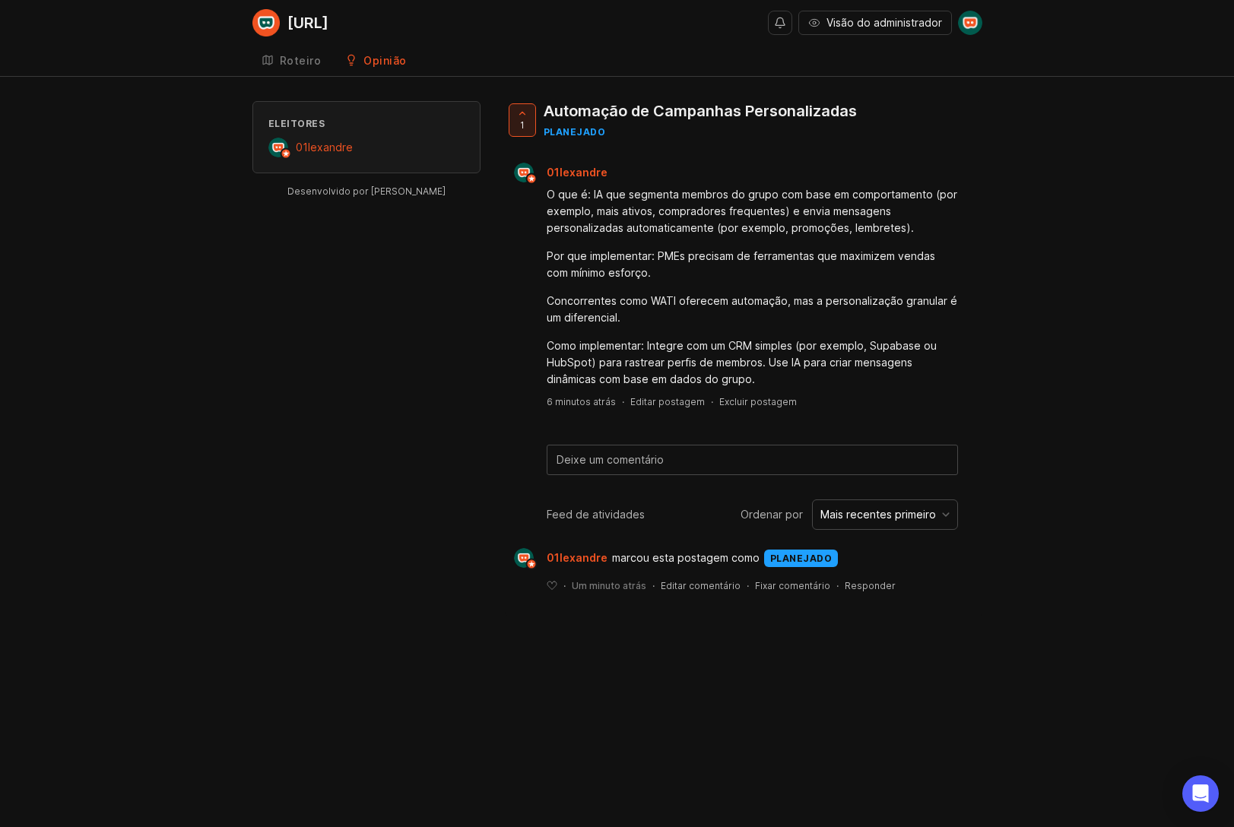
click at [305, 25] on font "[URL]" at bounding box center [307, 23] width 41 height 18
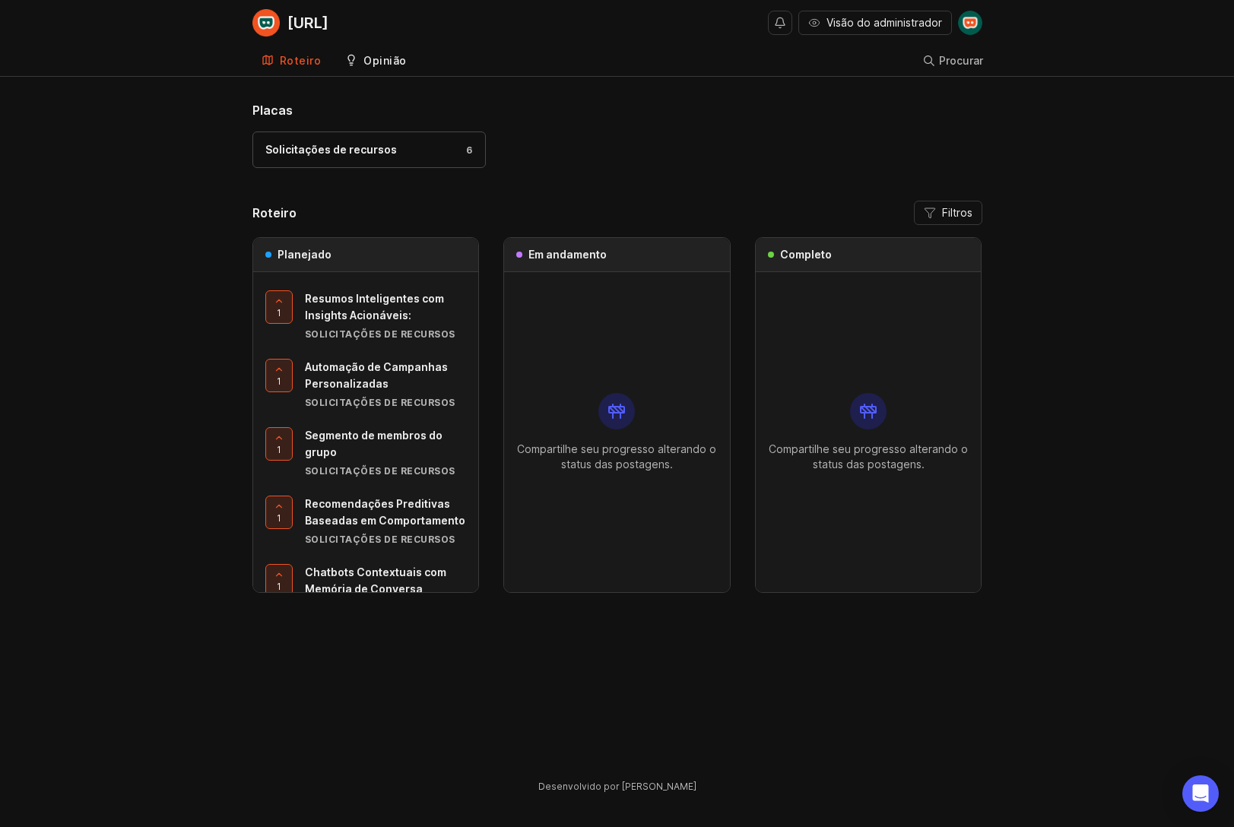
click at [386, 65] on font "Opinião" at bounding box center [384, 60] width 43 height 13
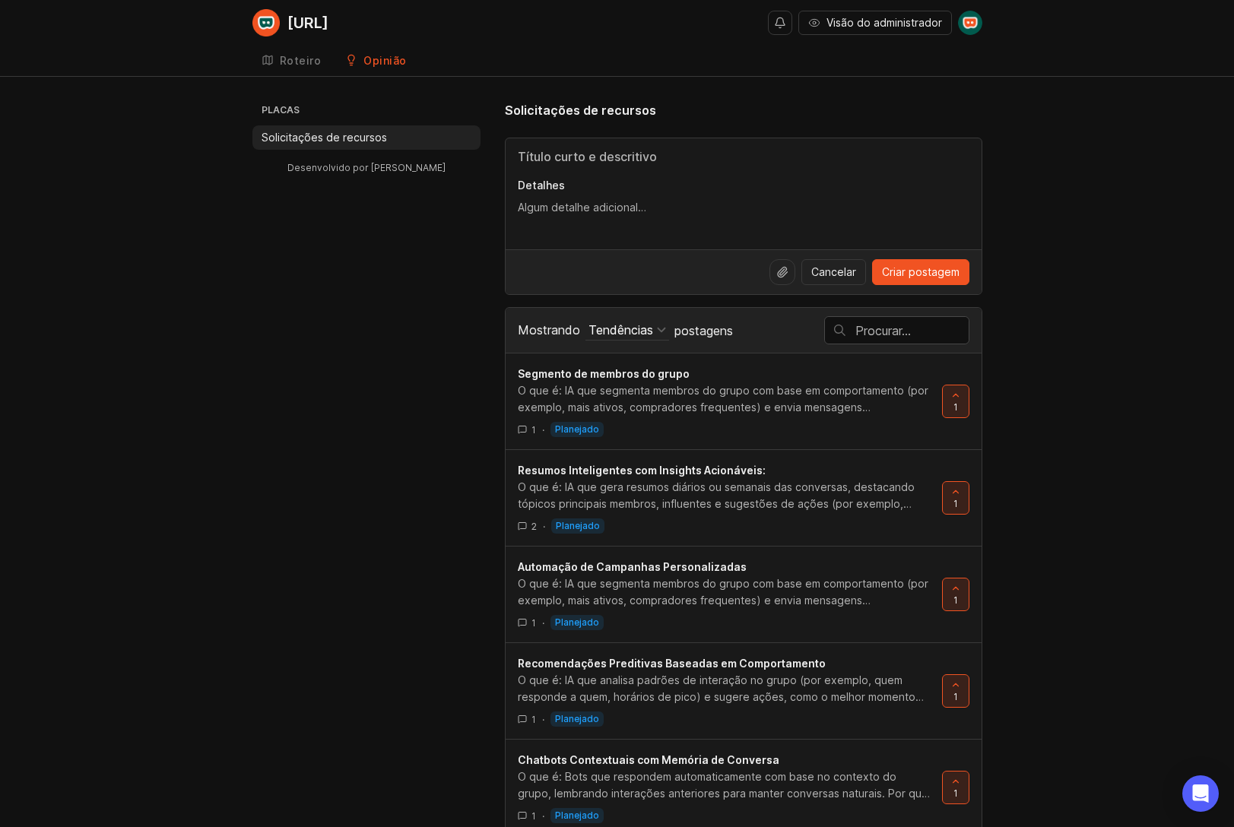
click at [315, 20] on font "[URL]" at bounding box center [307, 23] width 41 height 18
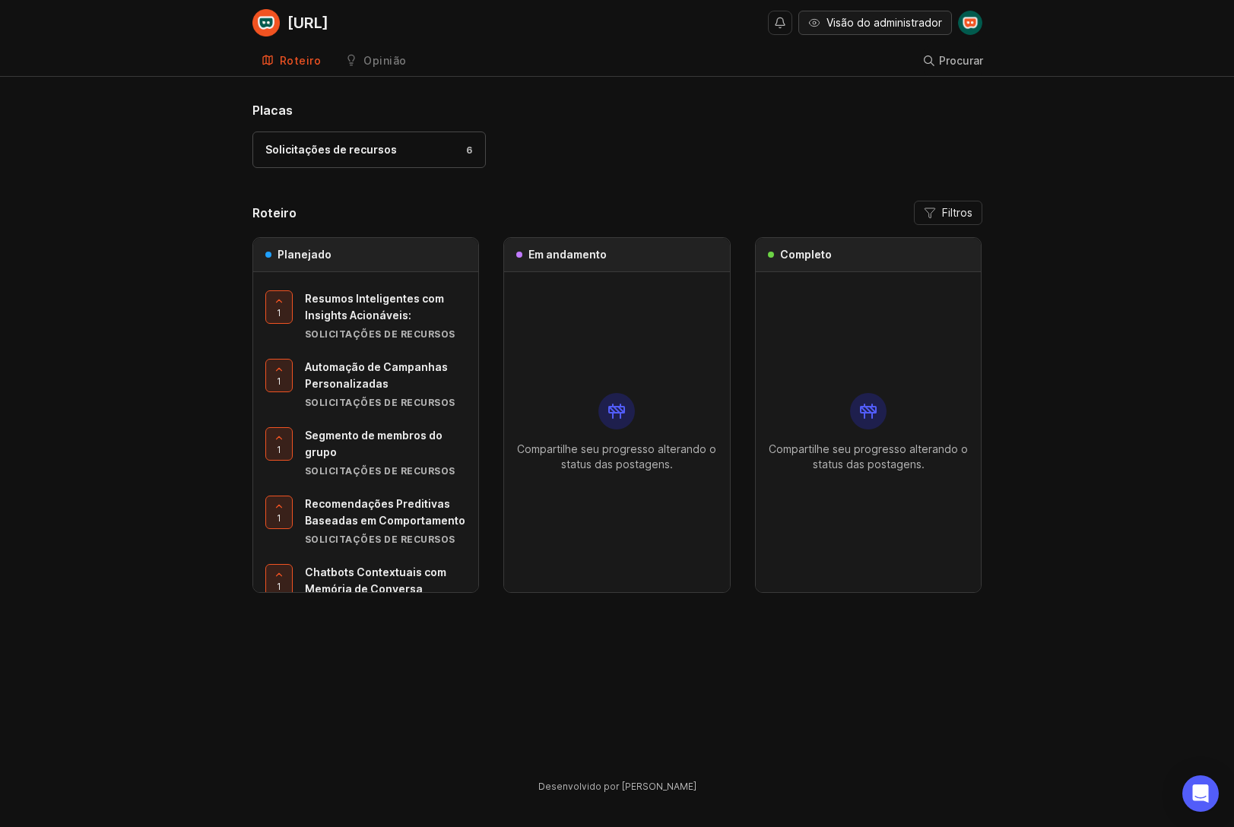
click at [879, 17] on font "Visão do administrador" at bounding box center [884, 22] width 116 height 13
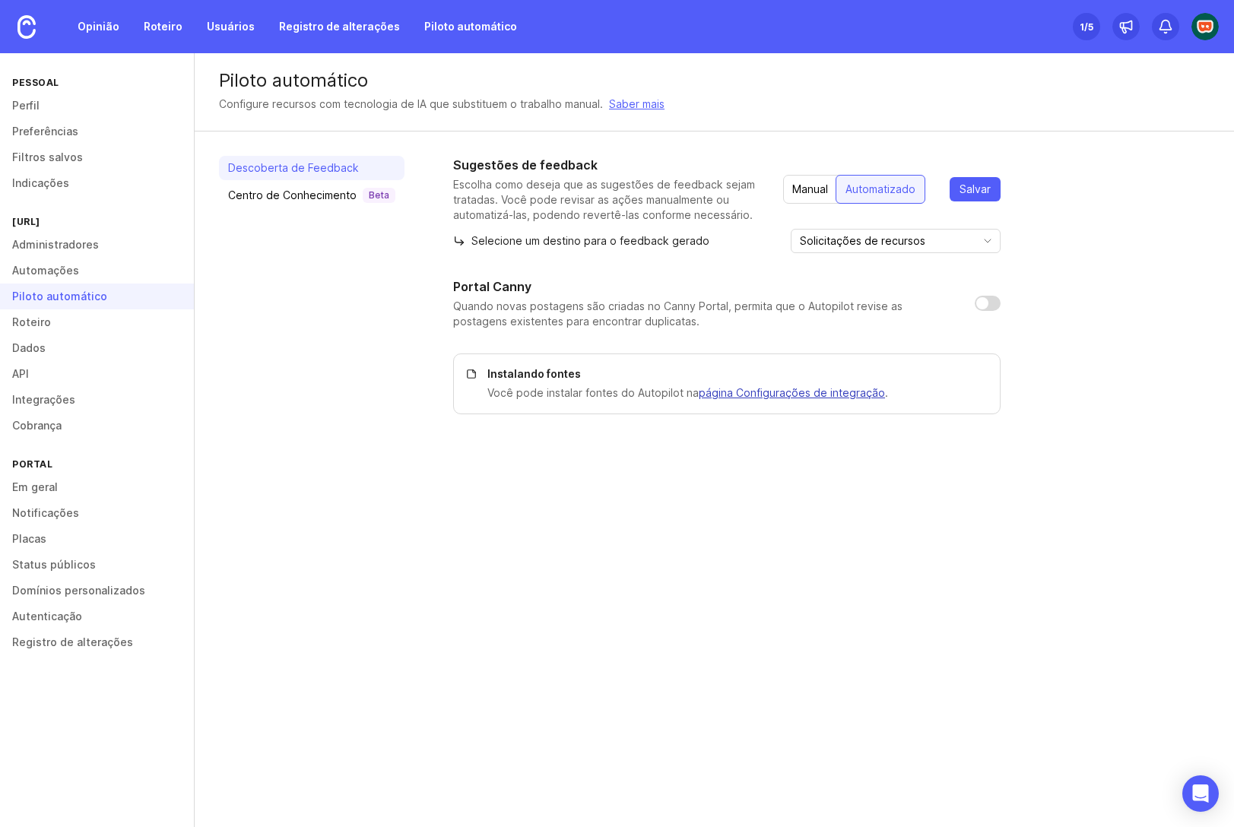
click at [729, 394] on font "página Configurações de integração" at bounding box center [791, 392] width 186 height 13
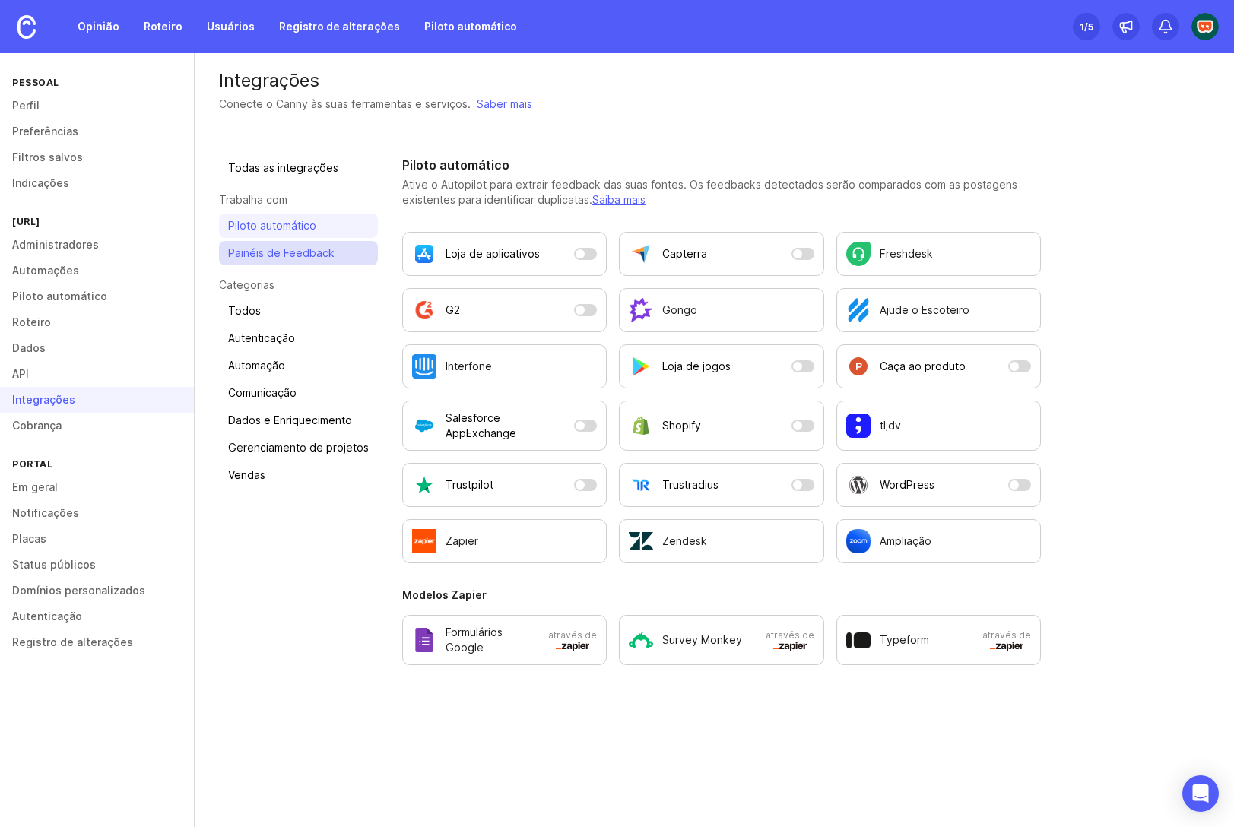
click at [338, 251] on link "Painéis de Feedback" at bounding box center [298, 253] width 159 height 24
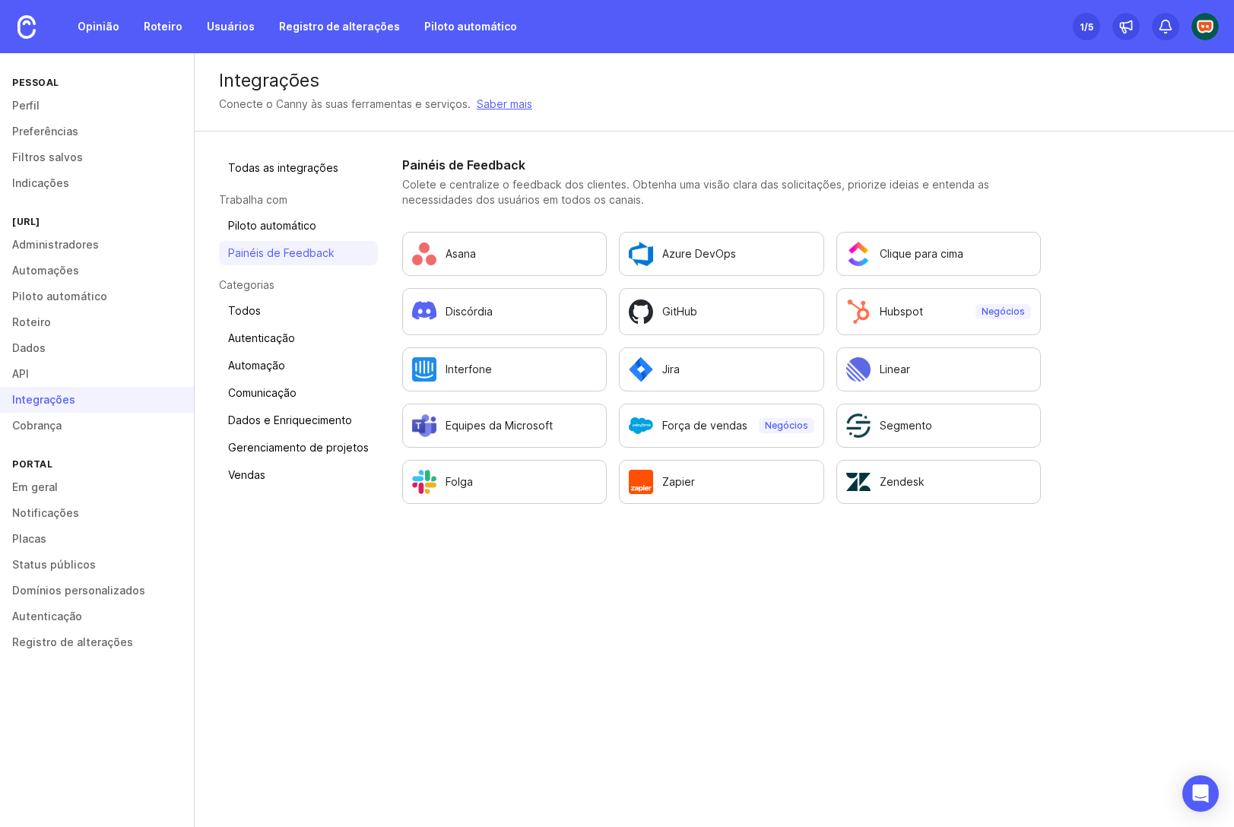
click at [105, 40] on div "Opinião Roteiro Usuários Registro de alterações Piloto automático" at bounding box center [263, 26] width 526 height 53
click at [105, 32] on font "Opinião" at bounding box center [99, 26] width 42 height 13
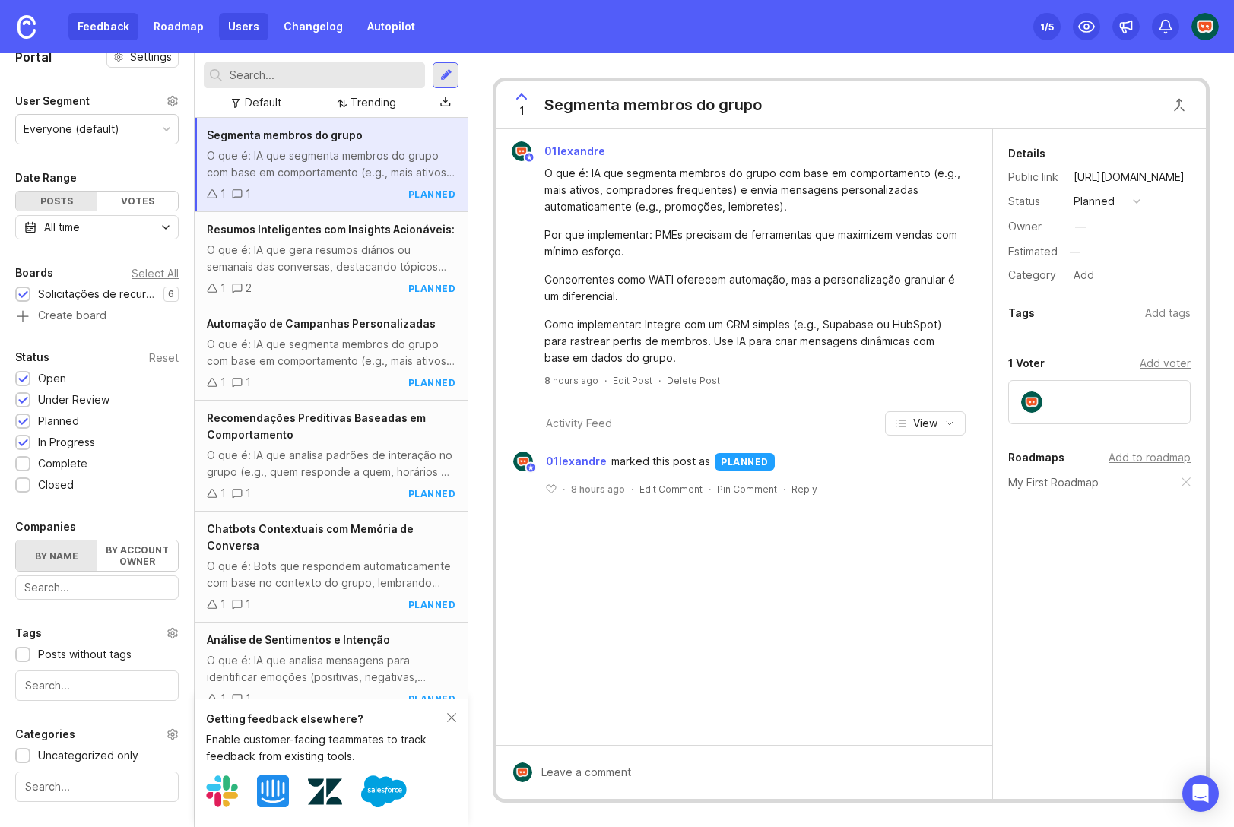
click at [249, 17] on link "Users" at bounding box center [243, 26] width 49 height 27
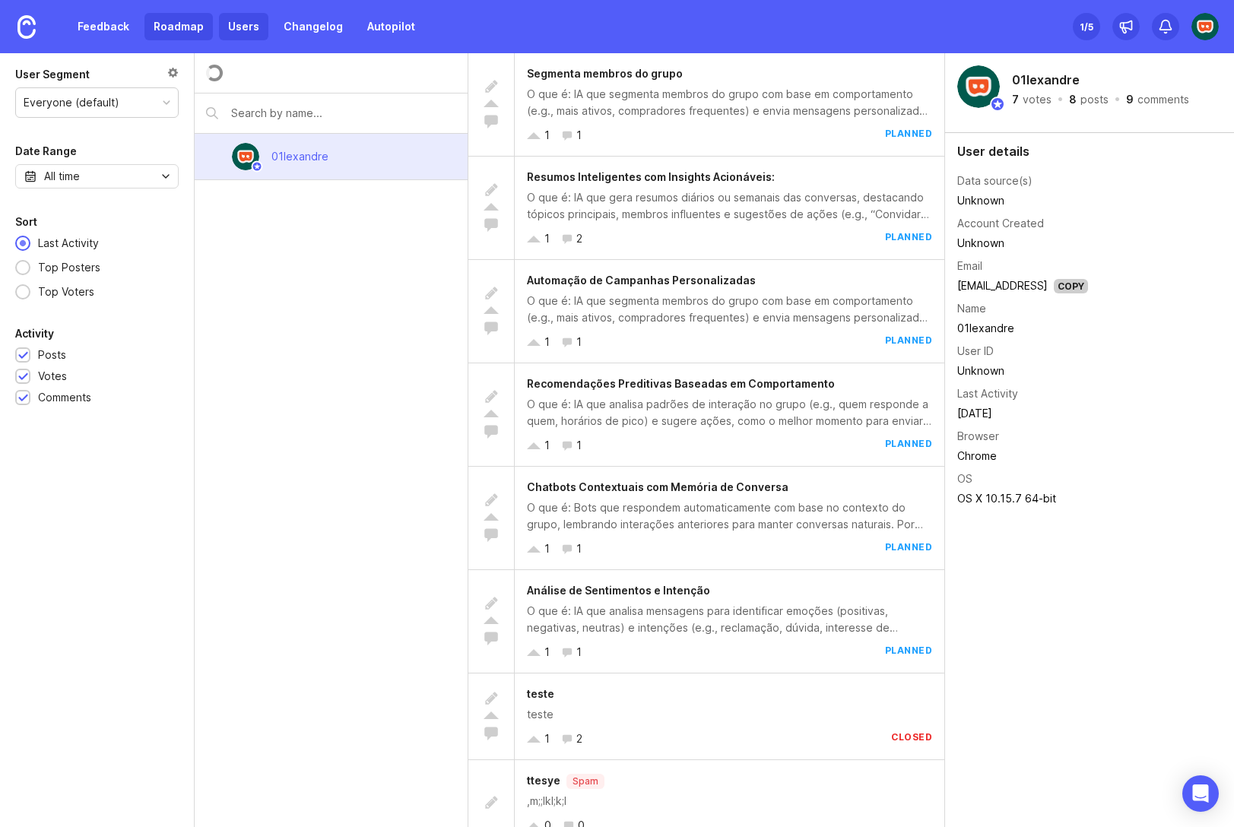
click at [181, 22] on link "Roadmap" at bounding box center [178, 26] width 68 height 27
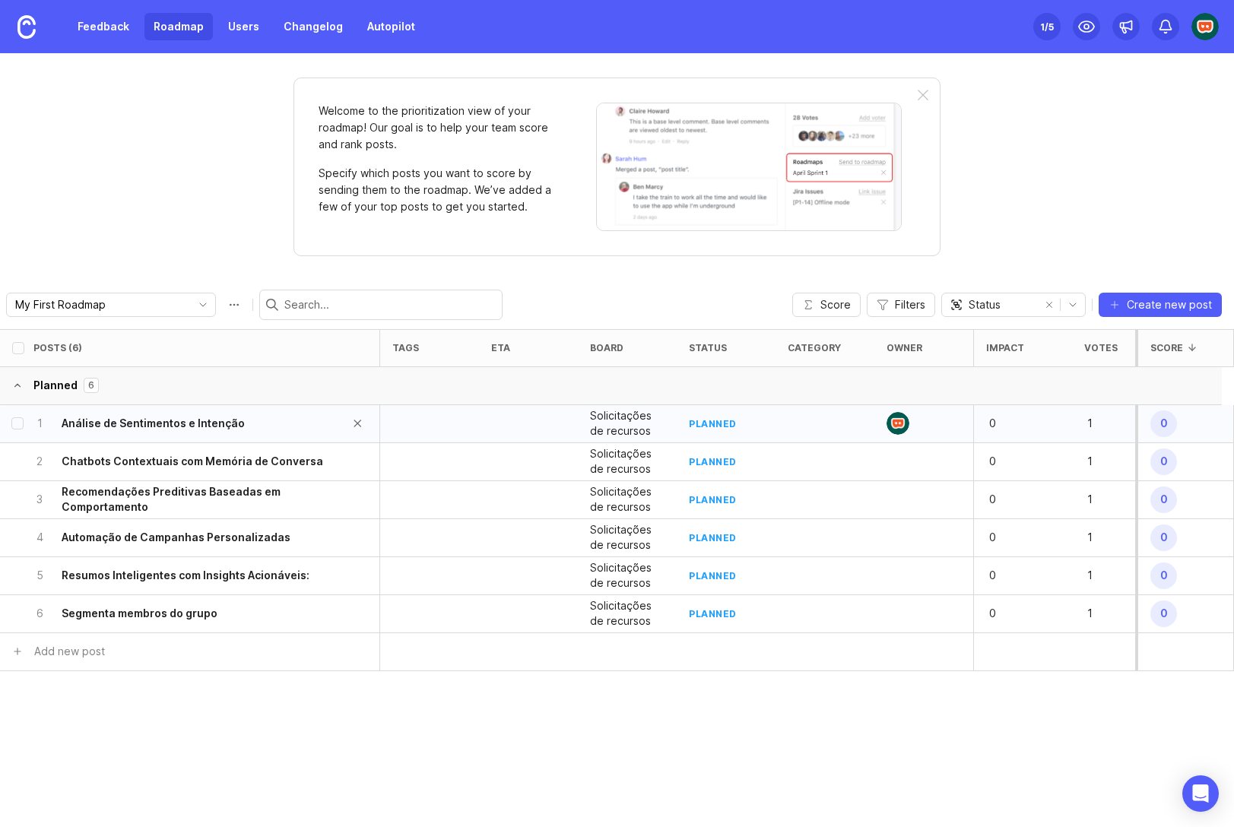
click at [228, 427] on h6 "Análise de Sentimentos e Intenção" at bounding box center [153, 423] width 183 height 15
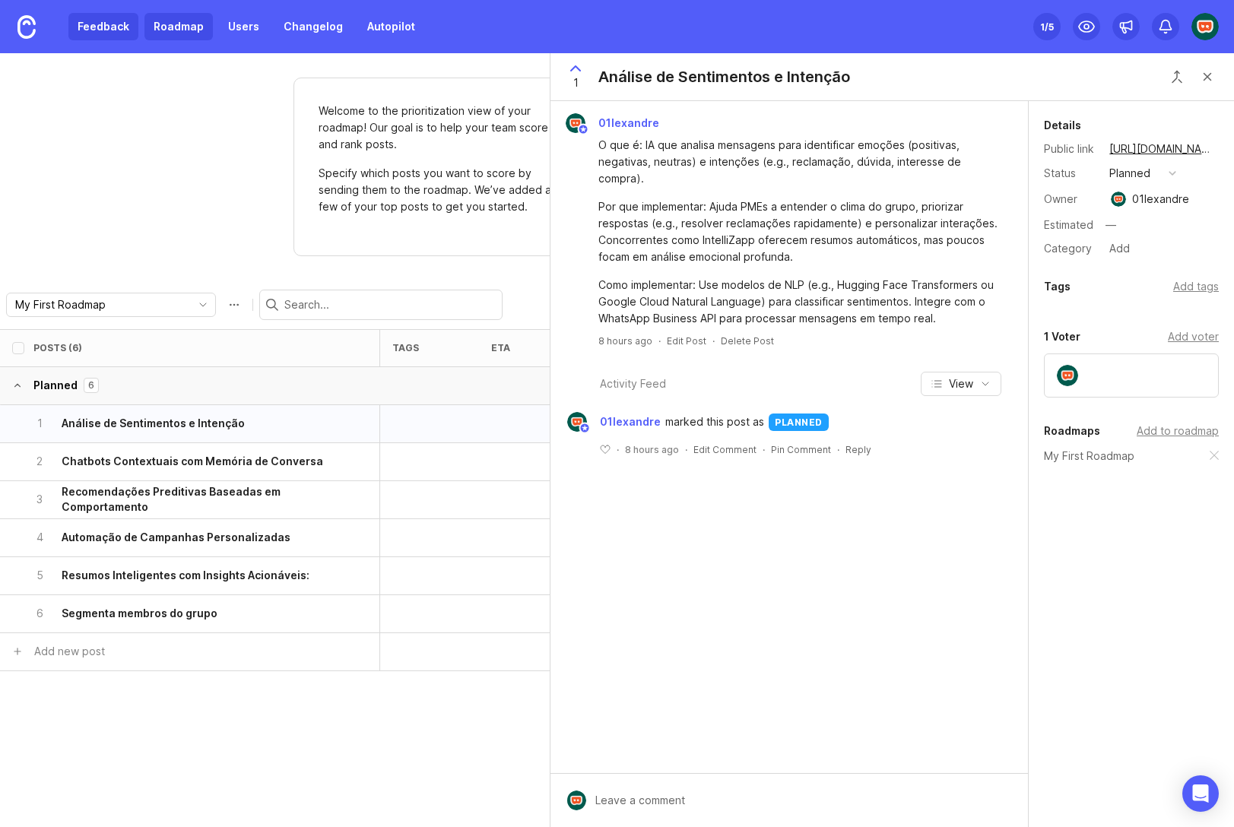
click at [112, 32] on link "Feedback" at bounding box center [103, 26] width 70 height 27
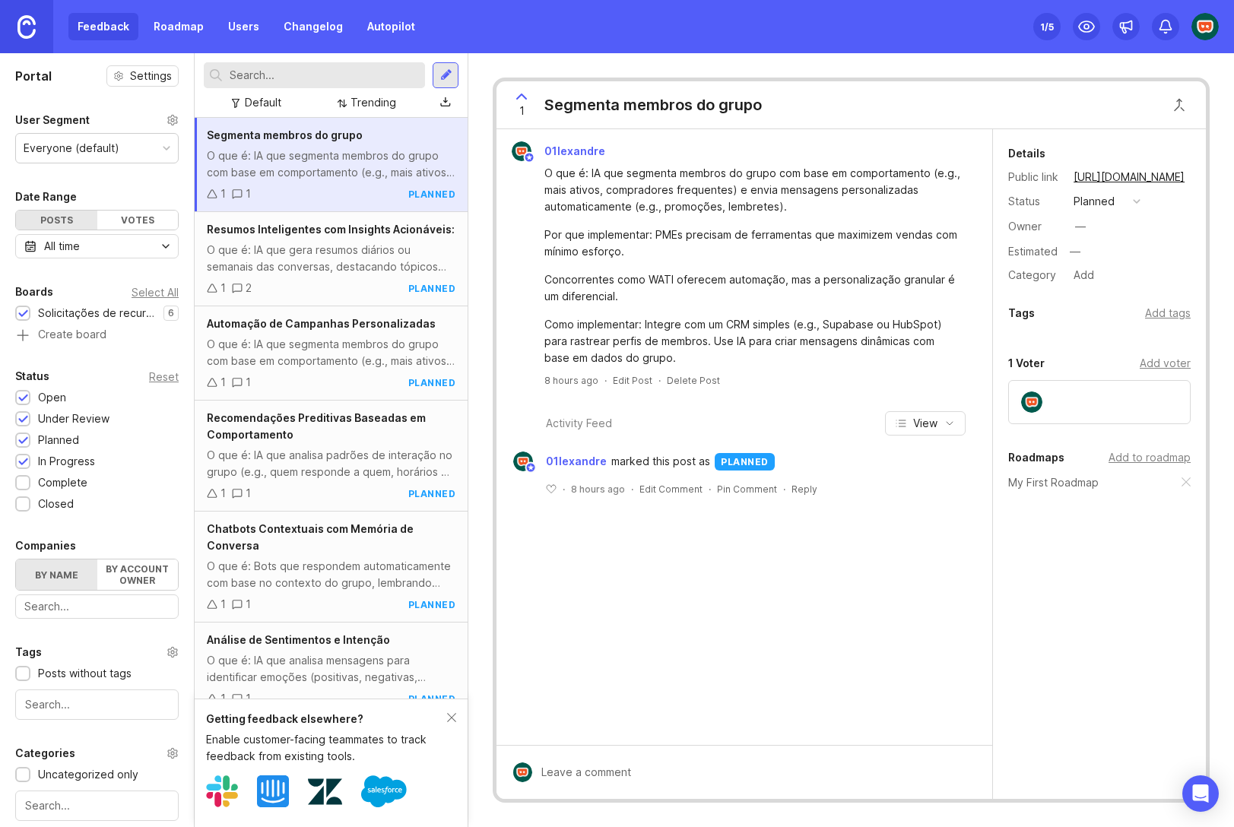
click at [23, 27] on img at bounding box center [26, 27] width 18 height 24
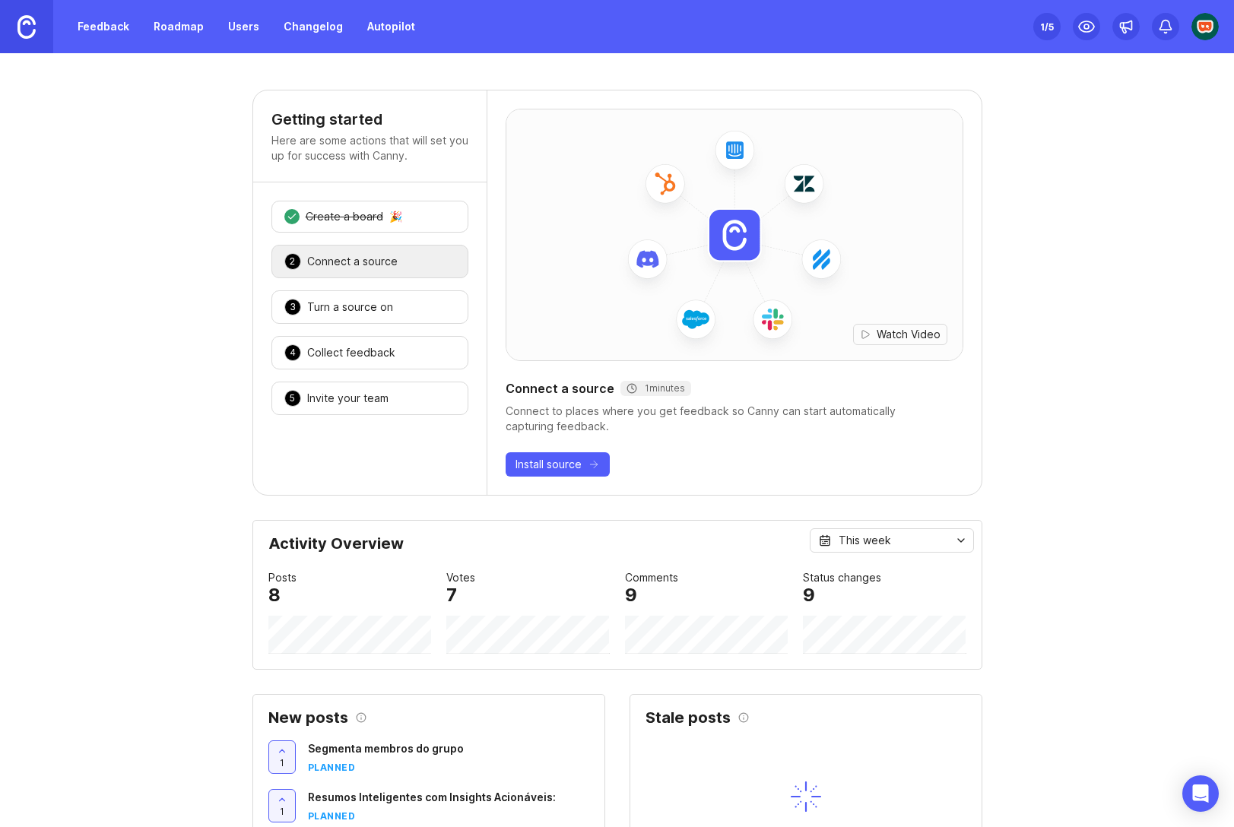
click at [17, 33] on img at bounding box center [26, 27] width 18 height 24
click at [407, 353] on div "4 Collect feedback 🎉" at bounding box center [369, 352] width 197 height 33
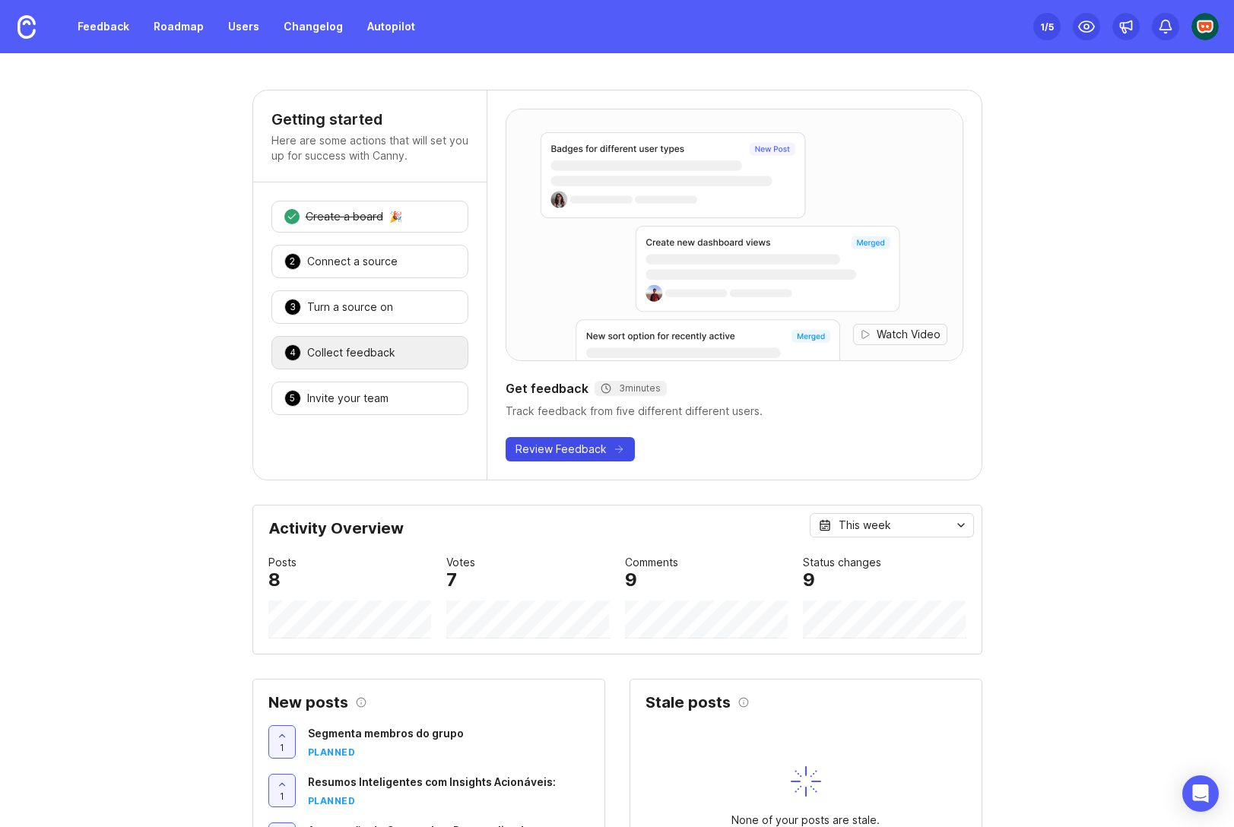
click at [613, 454] on icon "button" at bounding box center [619, 449] width 12 height 12
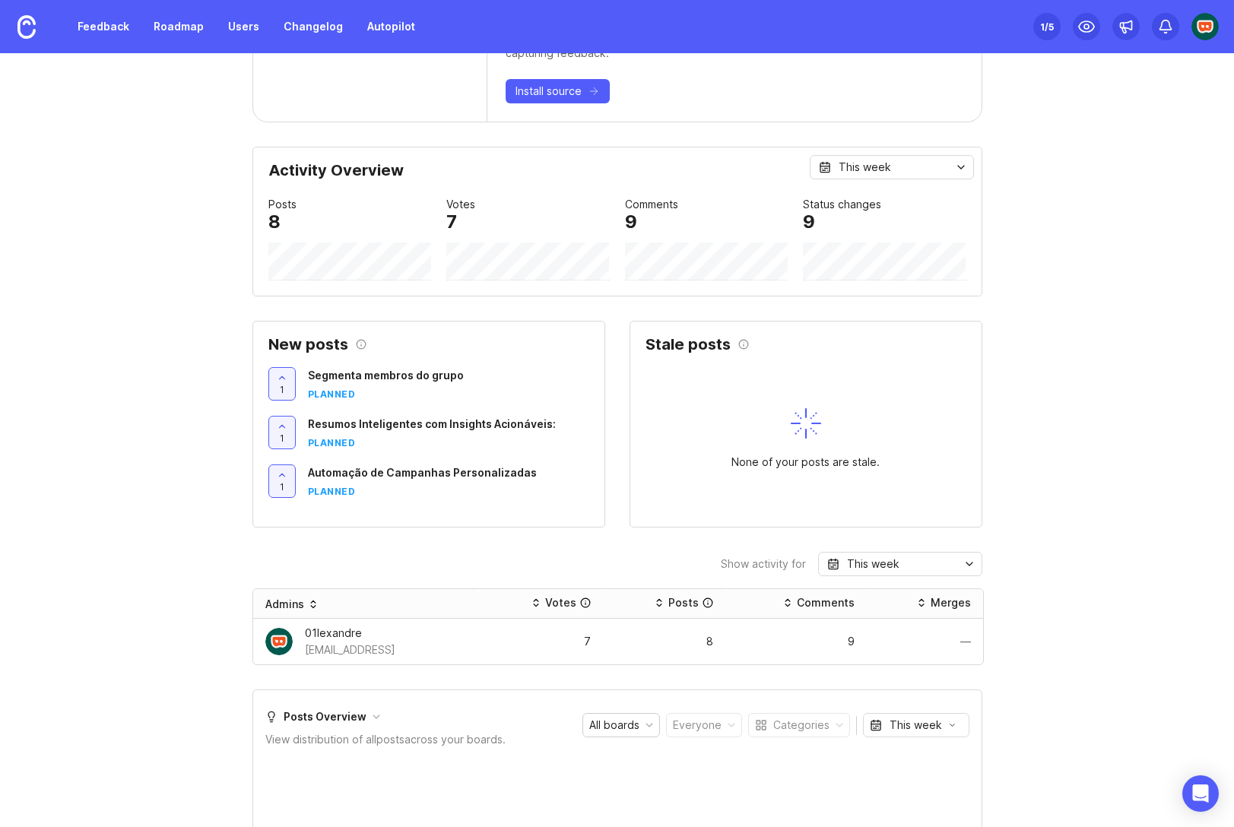
scroll to position [341, 0]
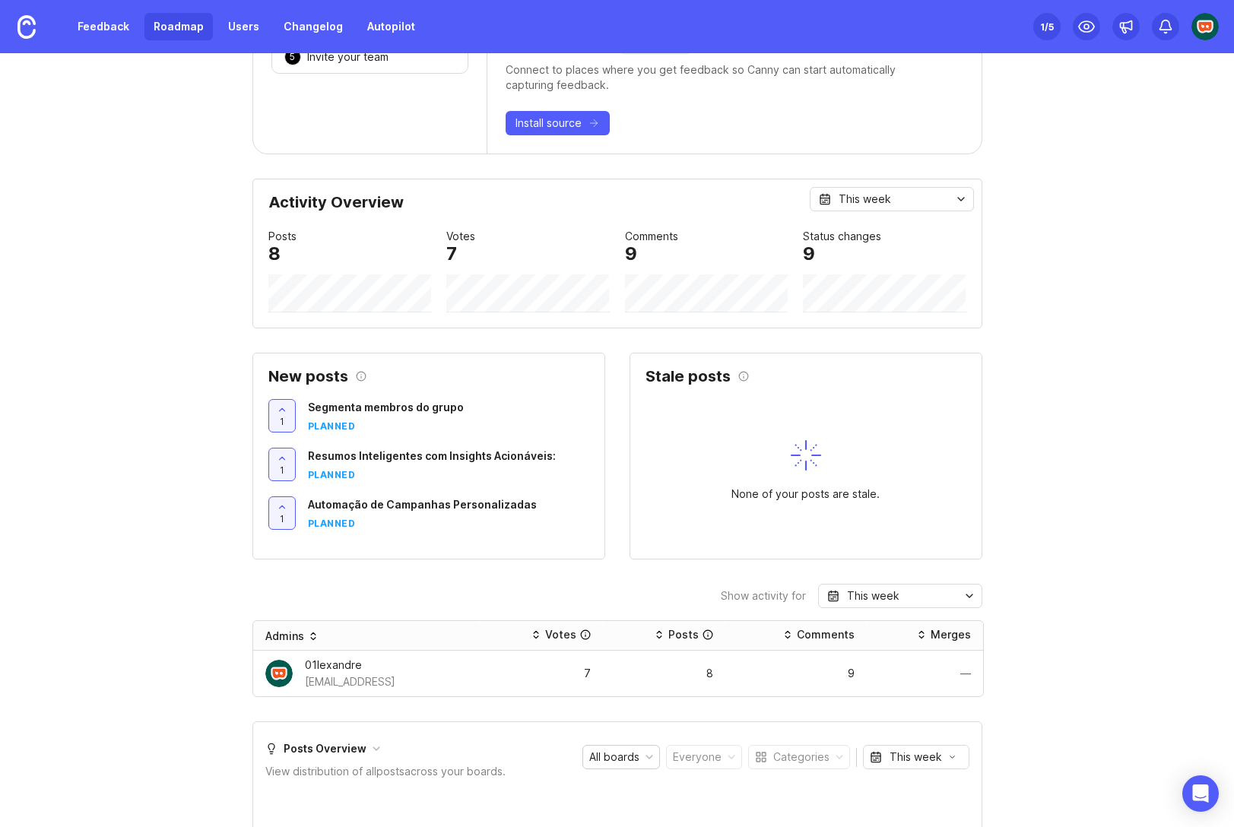
click at [166, 21] on link "Roadmap" at bounding box center [178, 26] width 68 height 27
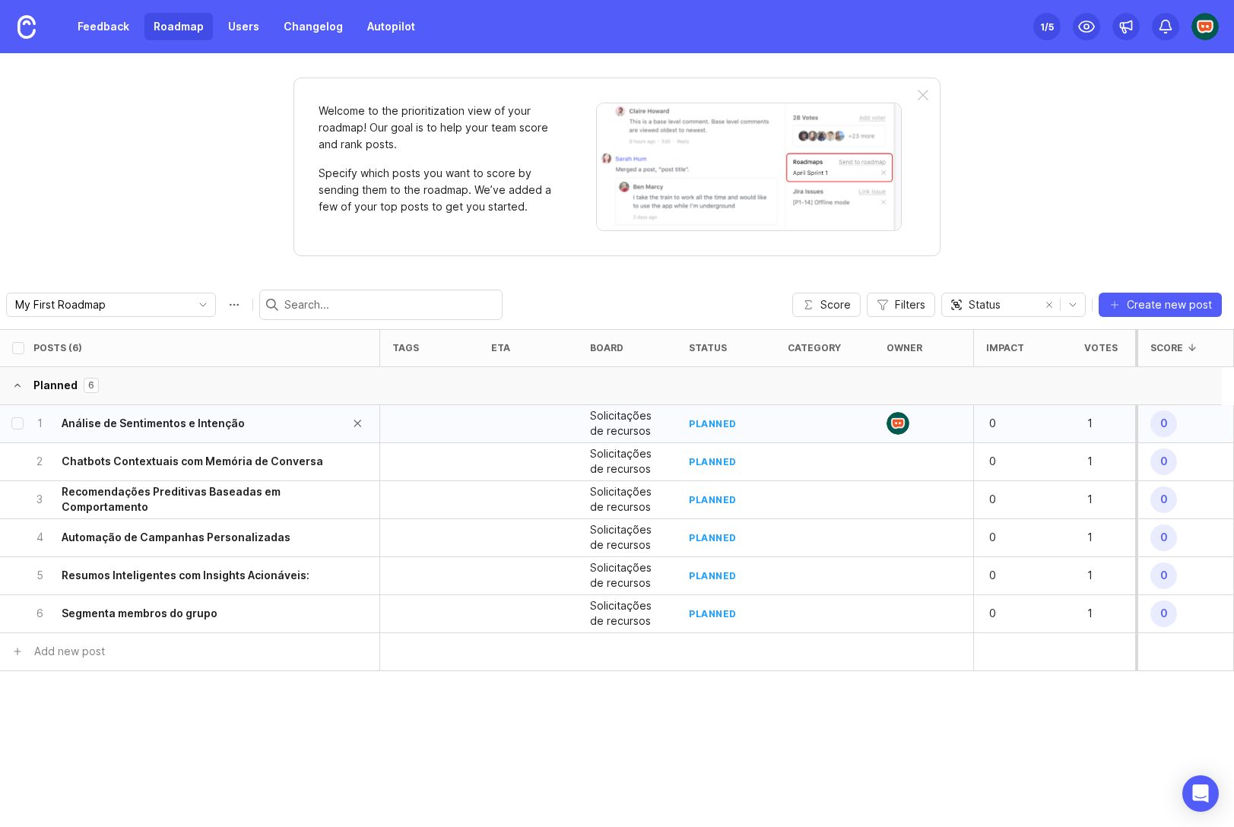
click at [186, 426] on h6 "Análise de Sentimentos e Intenção" at bounding box center [153, 423] width 183 height 15
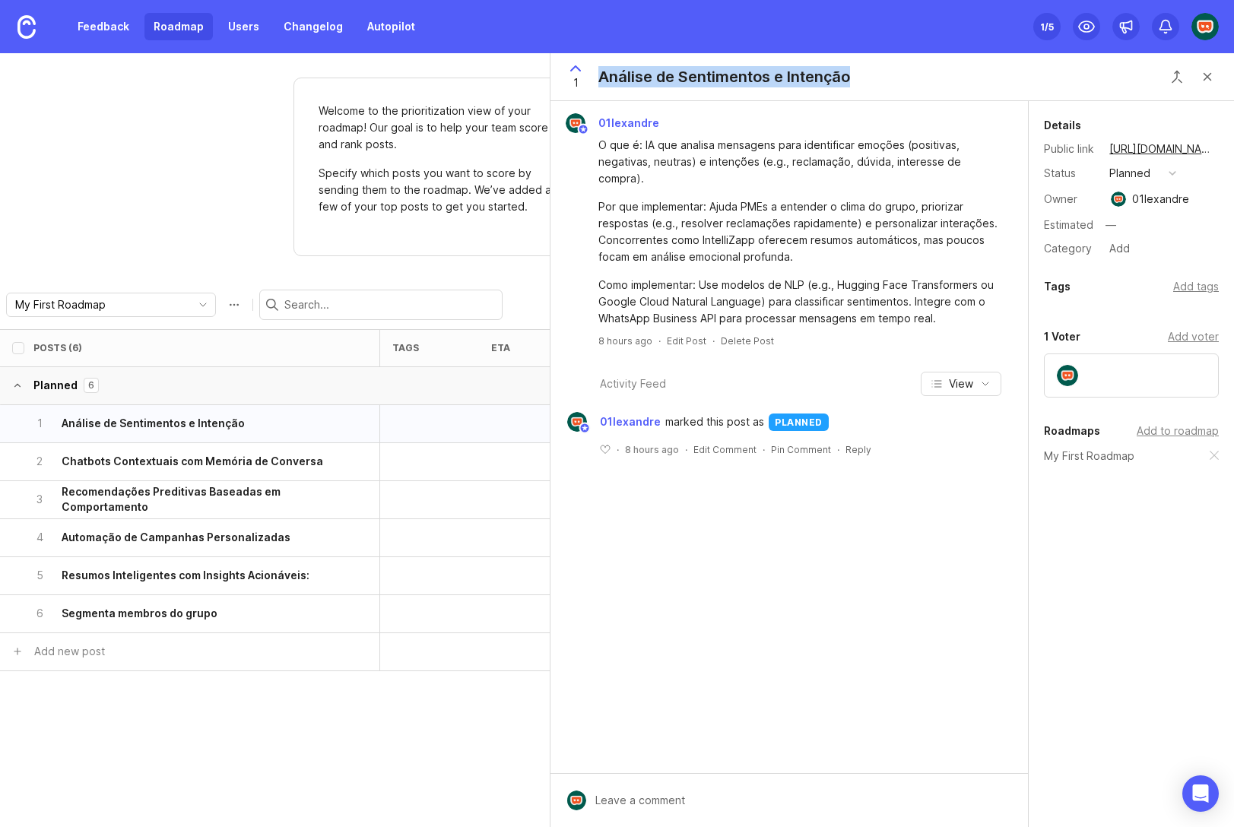
drag, startPoint x: 600, startPoint y: 74, endPoint x: 896, endPoint y: 69, distance: 296.5
click at [896, 69] on div "1 Análise de Sentimentos e Intenção" at bounding box center [891, 77] width 683 height 48
copy div "Análise de Sentimentos e Intenção"
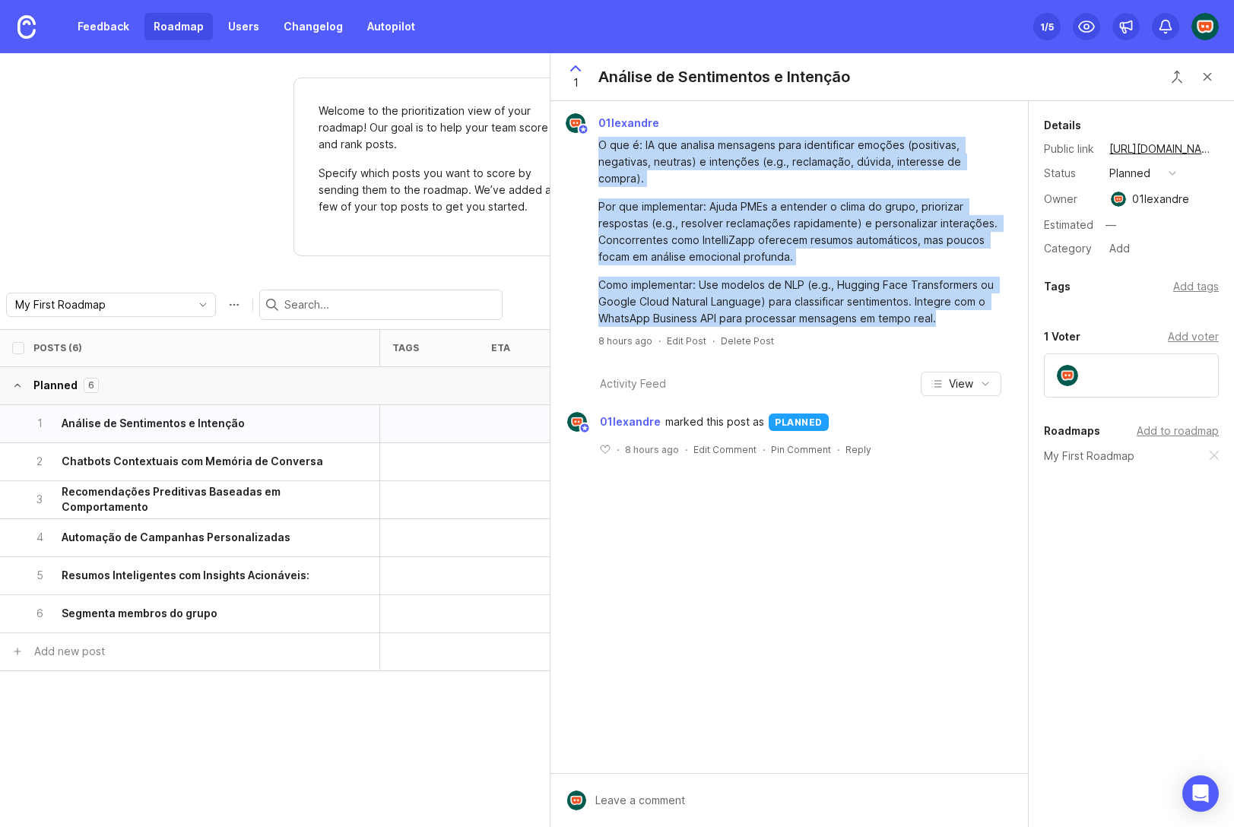
drag, startPoint x: 600, startPoint y: 144, endPoint x: 953, endPoint y: 315, distance: 391.6
click at [953, 315] on div "O que é: IA que analisa mensagens para identificar emoções (positivas, negativa…" at bounding box center [797, 232] width 399 height 190
copy div "O que é: IA que analisa mensagens para identificar emoções (positivas, negativa…"
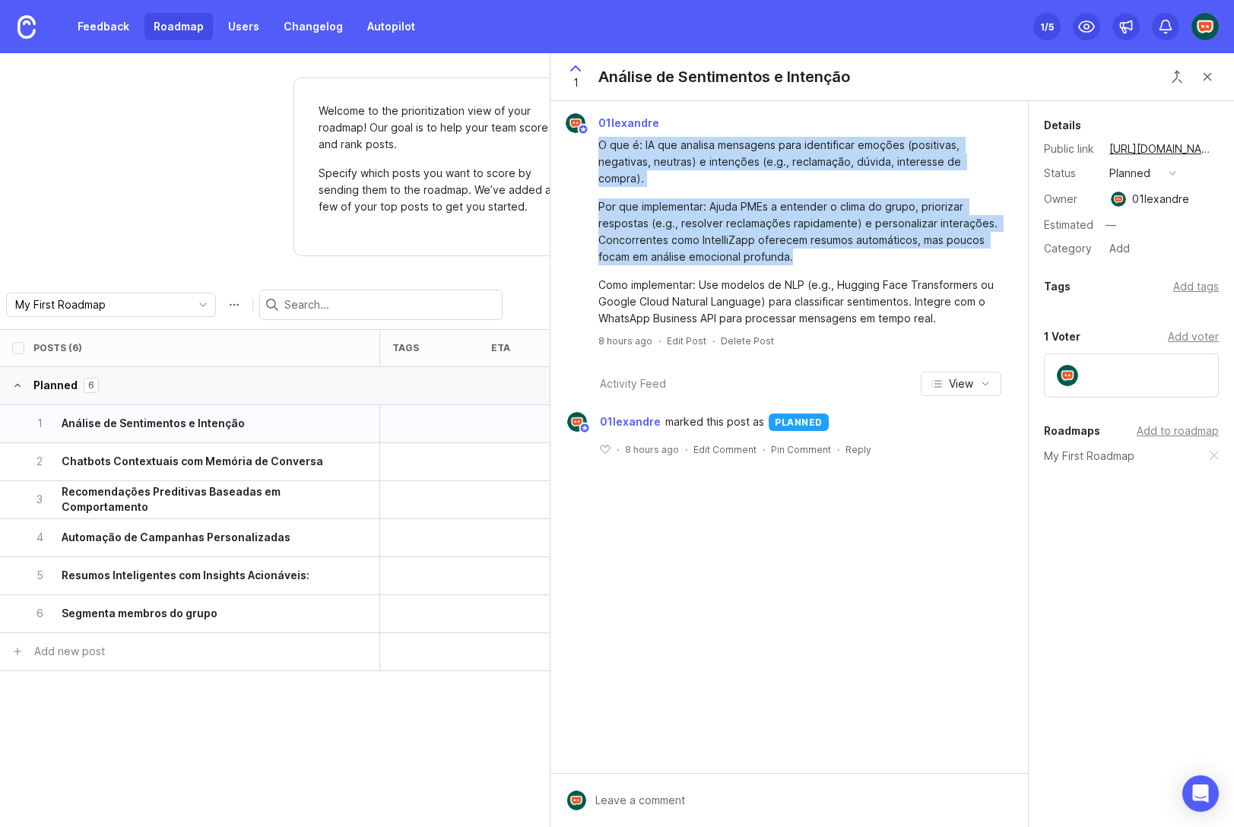
click at [811, 260] on div "Por que implementar: Ajuda PMEs a entender o clima do grupo, priorizar resposta…" at bounding box center [797, 231] width 399 height 67
copy div "O que é: IA que analisa mensagens para identificar emoções (positivas, negativa…"
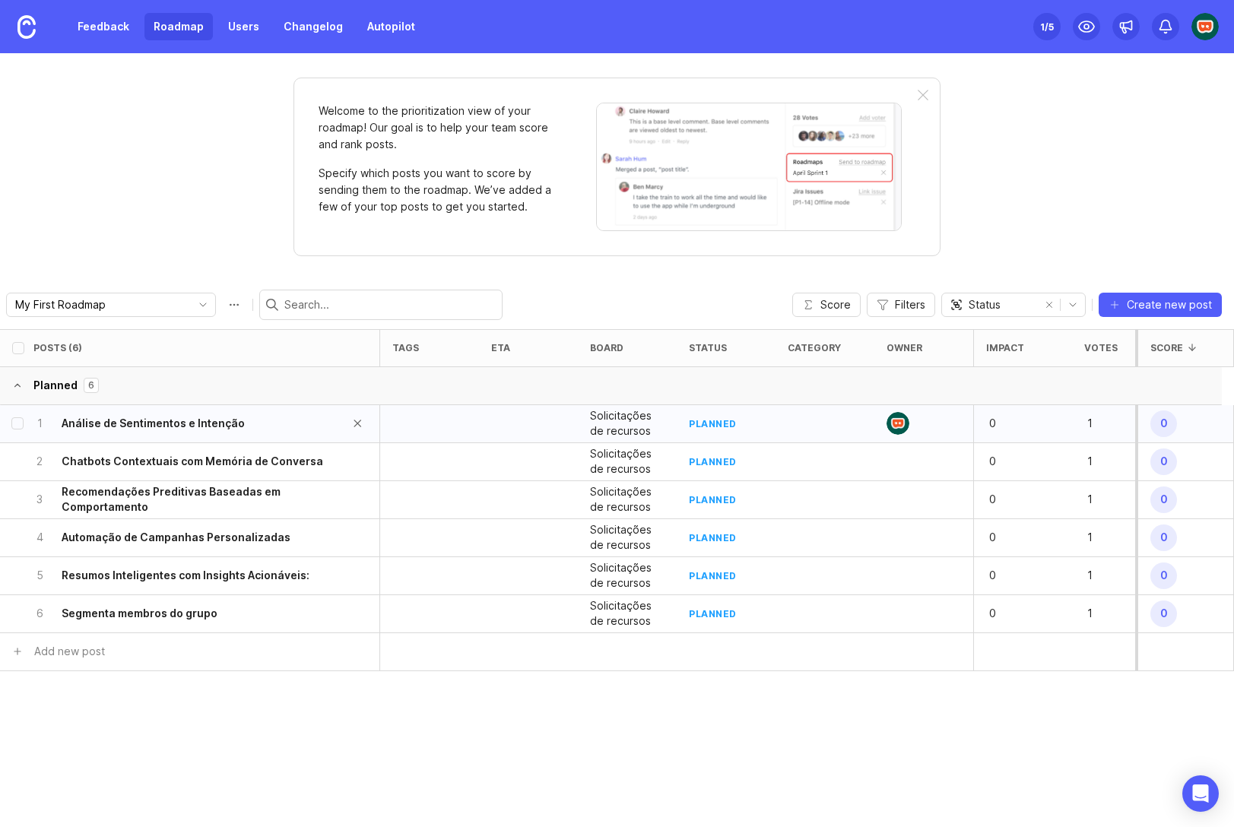
click at [181, 420] on h6 "Análise de Sentimentos e Intenção" at bounding box center [153, 423] width 183 height 15
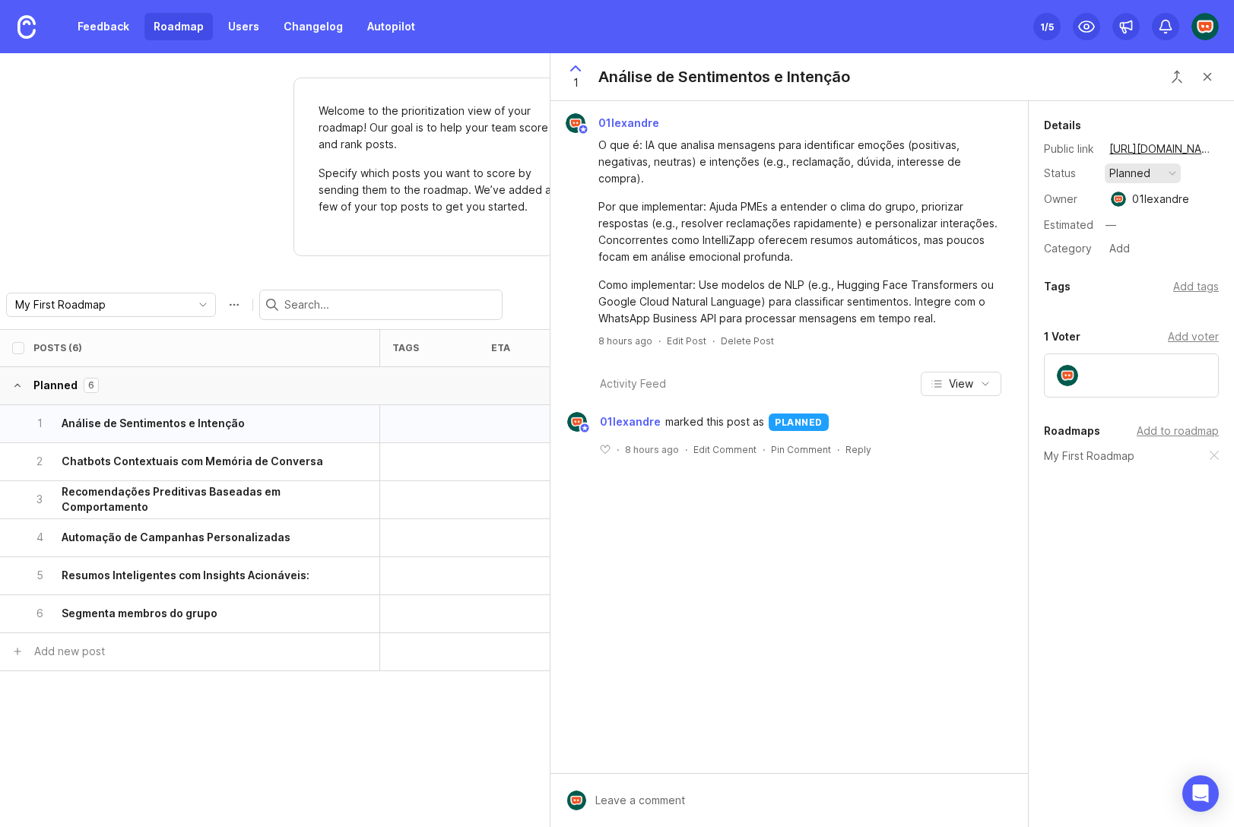
click at [1154, 176] on button "planned" at bounding box center [1142, 173] width 76 height 20
click at [1143, 284] on div "in progress" at bounding box center [1146, 284] width 68 height 13
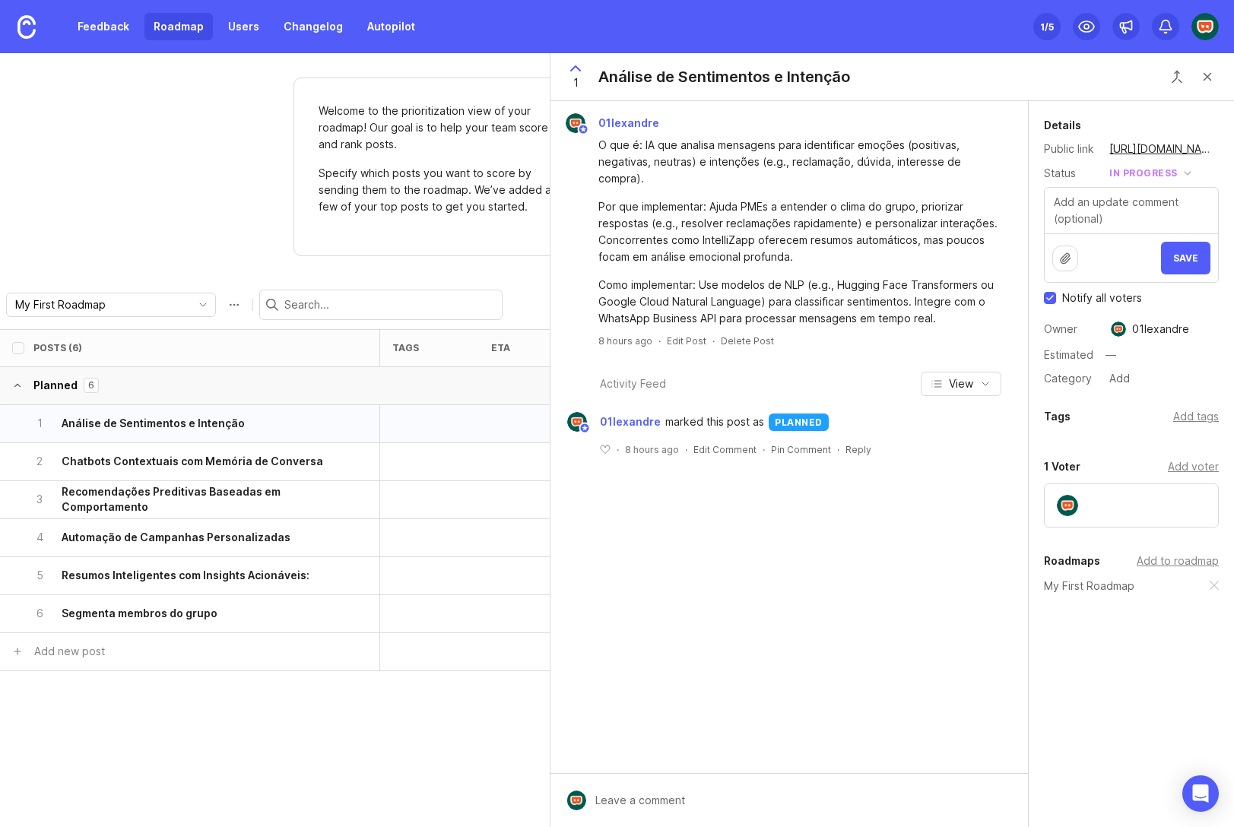
click at [597, 75] on div "1 Análise de Sentimentos e Intenção" at bounding box center [703, 76] width 307 height 47
click at [1192, 255] on span "Save" at bounding box center [1185, 257] width 25 height 11
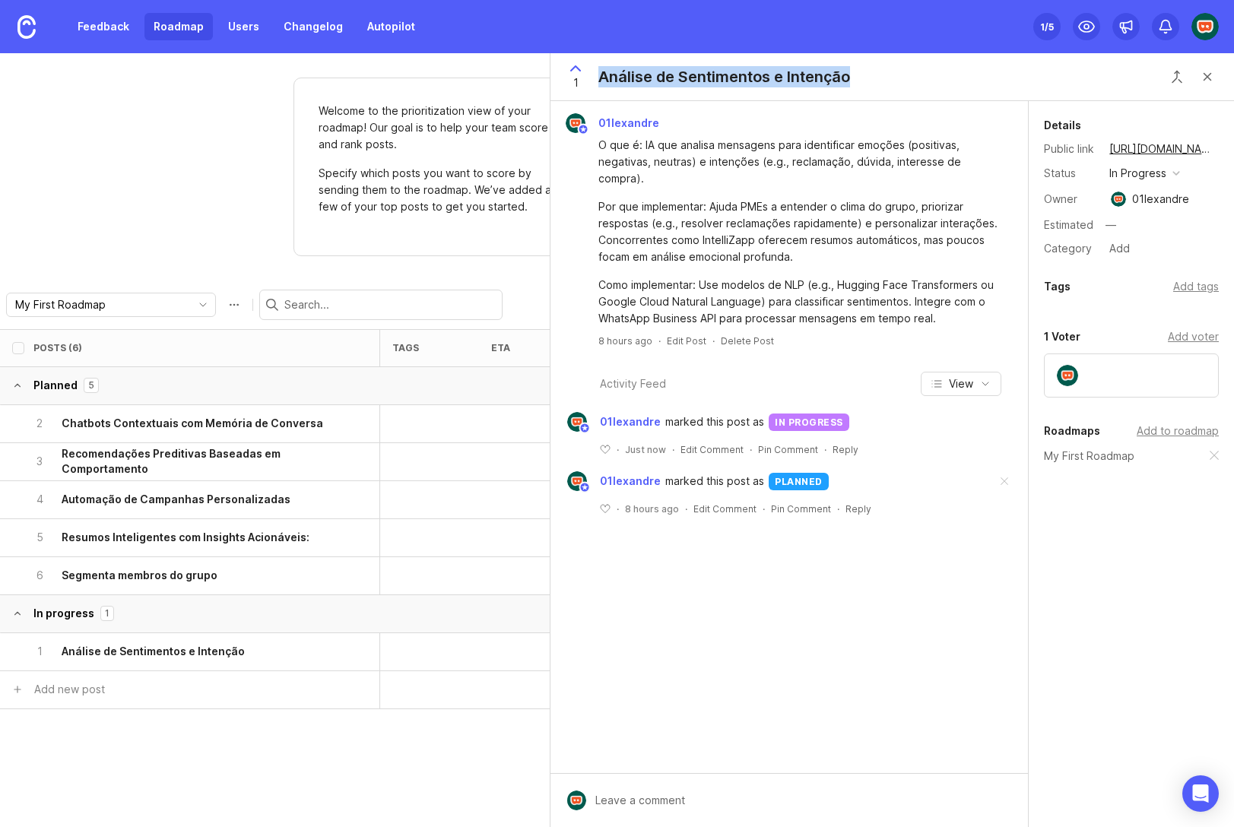
drag, startPoint x: 865, startPoint y: 80, endPoint x: 598, endPoint y: 78, distance: 266.8
click at [598, 78] on div "1 Análise de Sentimentos e Intenção" at bounding box center [891, 77] width 683 height 48
click at [680, 72] on div "Análise de Sentimentos e Intenção" at bounding box center [724, 76] width 252 height 21
copy div "Sentimentos e Intenção"
